Goal: Transaction & Acquisition: Book appointment/travel/reservation

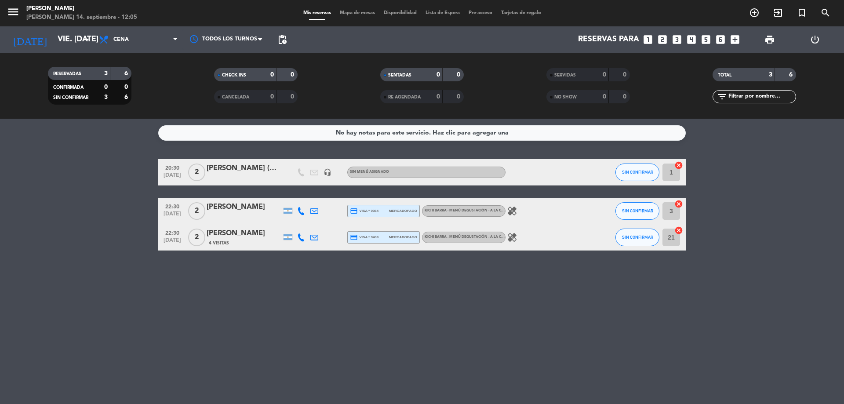
click at [646, 39] on icon "looks_one" at bounding box center [647, 39] width 11 height 11
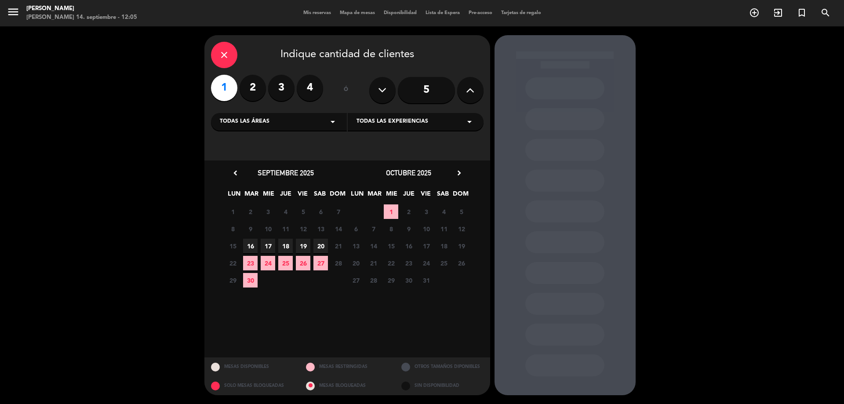
click at [265, 245] on span "17" at bounding box center [268, 246] width 15 height 15
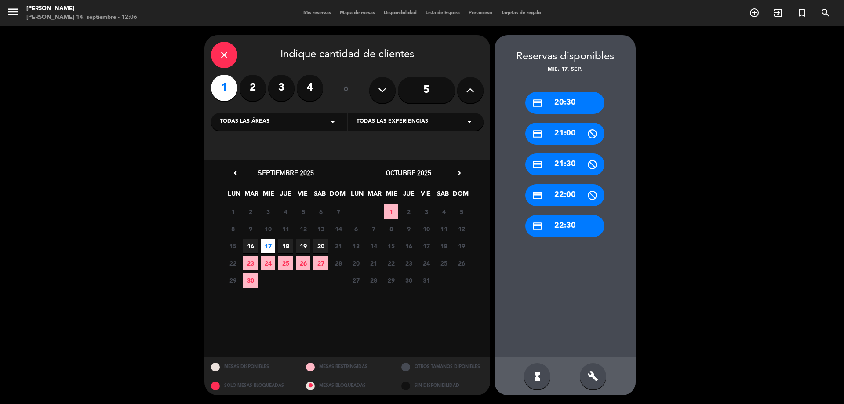
click at [553, 100] on div "credit_card 20:30" at bounding box center [564, 103] width 79 height 22
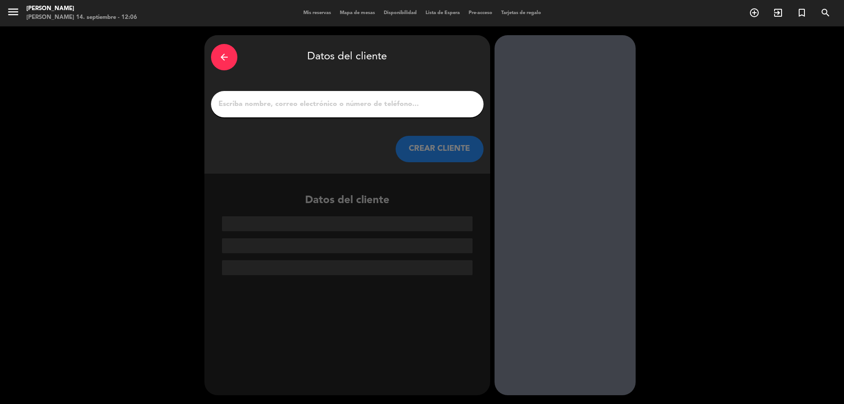
click at [251, 98] on input "1" at bounding box center [347, 104] width 259 height 12
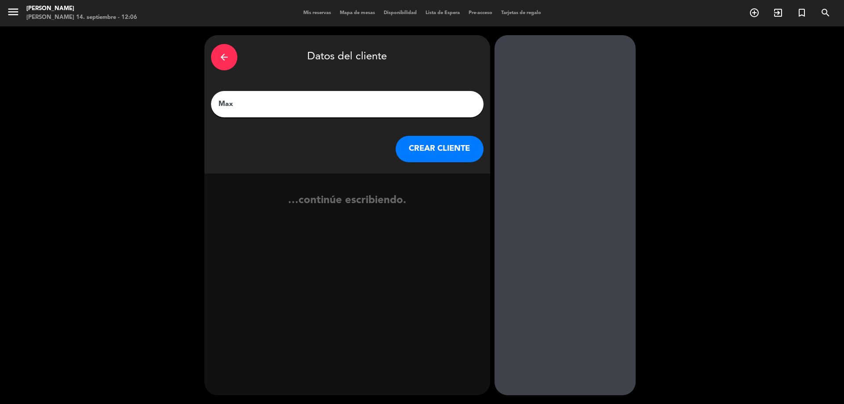
type input "Max"
click at [429, 159] on button "CREAR CLIENTE" at bounding box center [440, 149] width 88 height 26
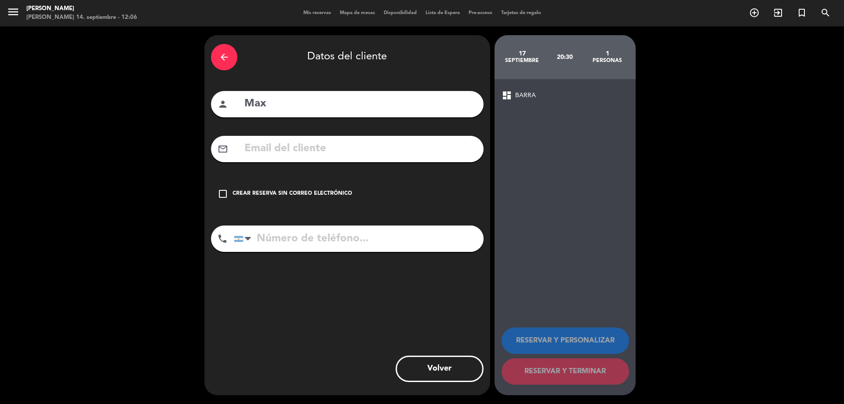
click at [223, 196] on icon "check_box_outline_blank" at bounding box center [223, 194] width 11 height 11
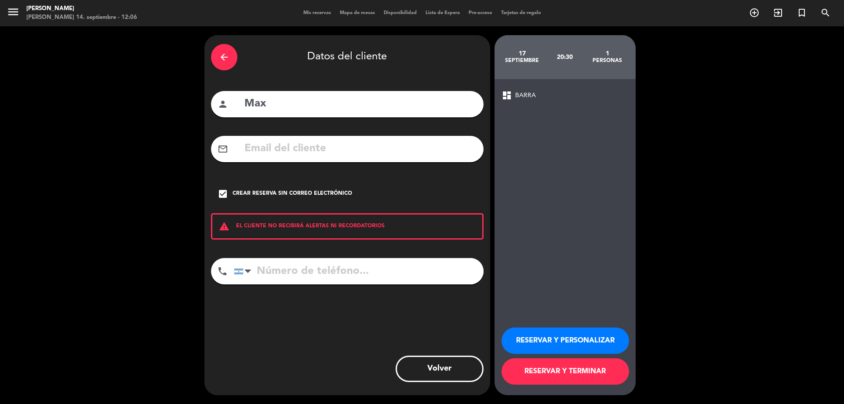
click at [562, 375] on button "RESERVAR Y TERMINAR" at bounding box center [564, 371] width 127 height 26
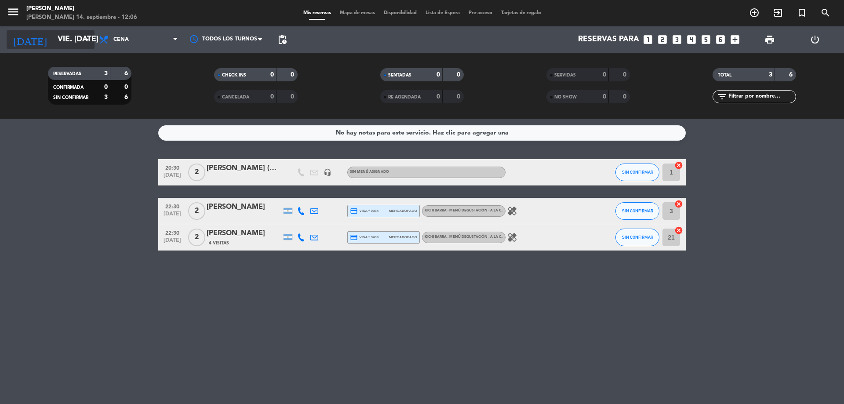
click at [86, 42] on icon "arrow_drop_down" at bounding box center [87, 39] width 11 height 11
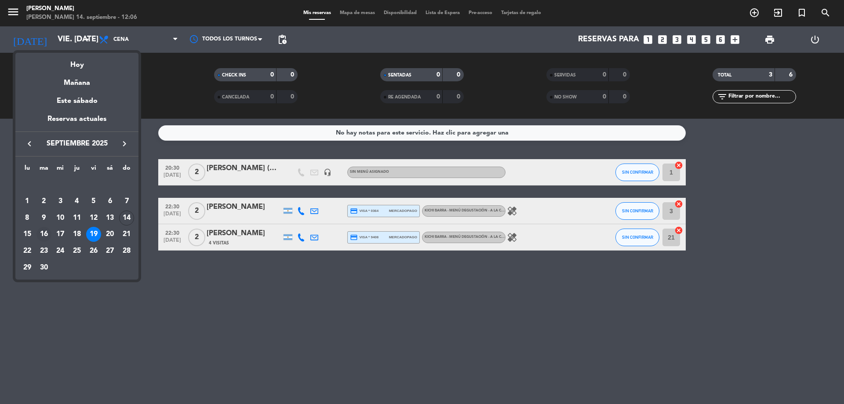
click at [39, 232] on div "16" at bounding box center [43, 234] width 15 height 15
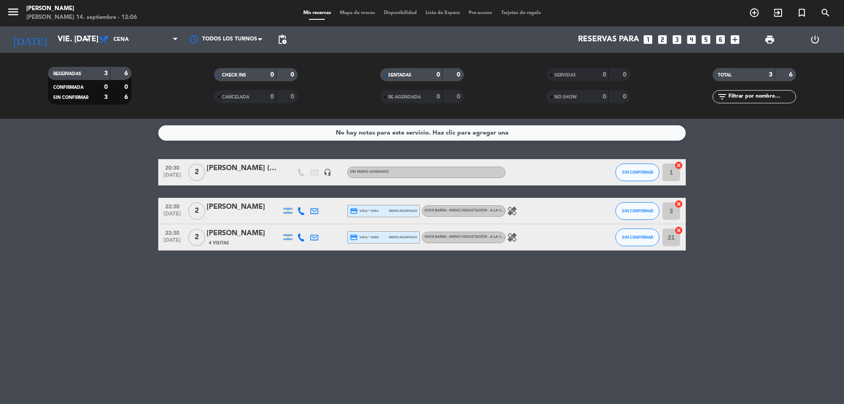
type input "[DATE] sep."
